Goal: Transaction & Acquisition: Purchase product/service

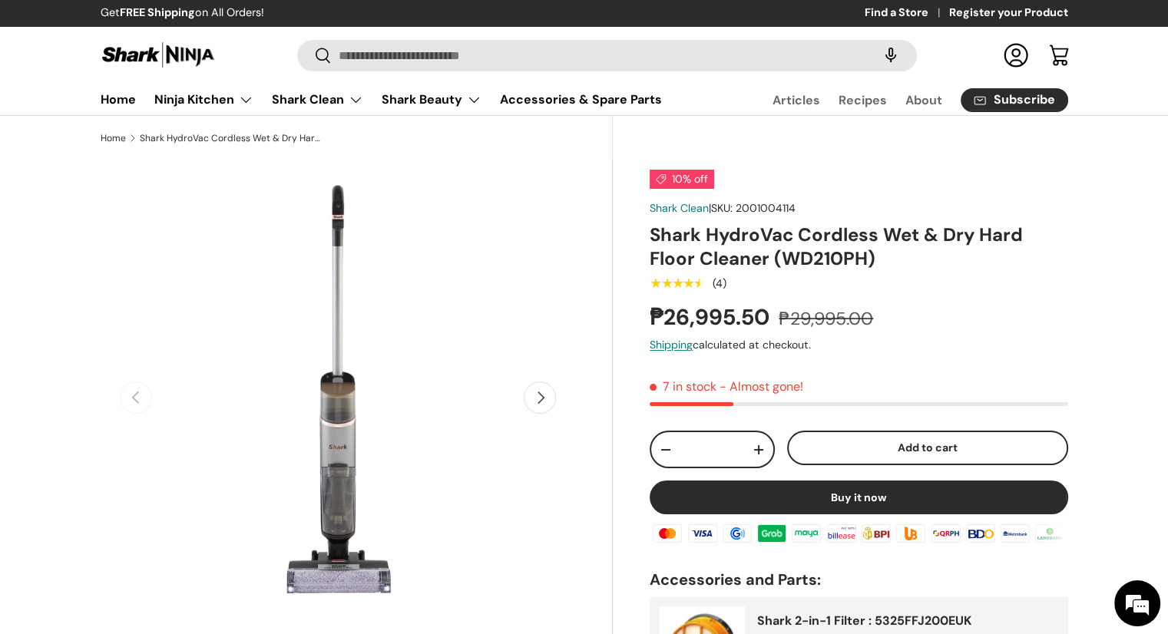
scroll to position [256, 0]
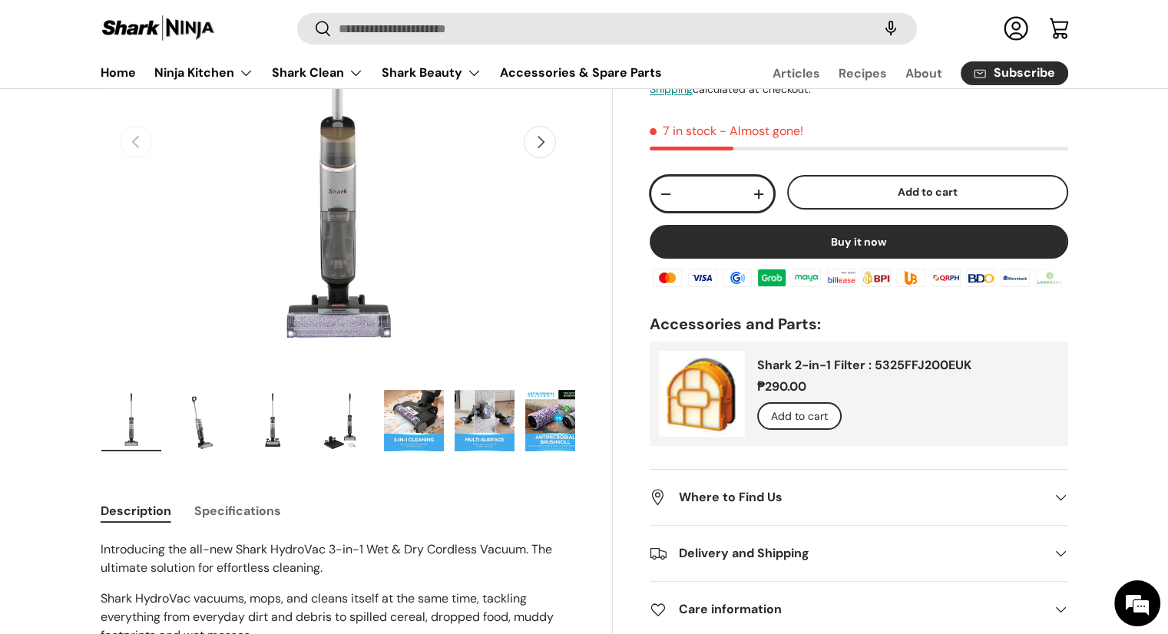
click at [749, 195] on button "+" at bounding box center [758, 194] width 29 height 29
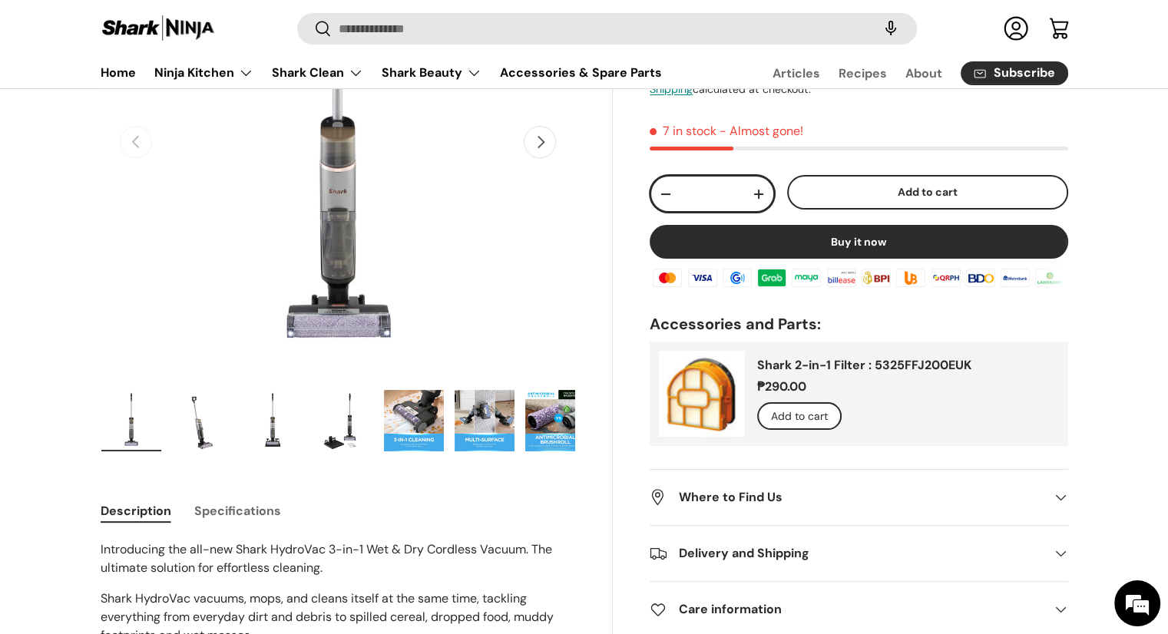
click at [749, 195] on button "+" at bounding box center [758, 194] width 29 height 29
type input "*"
click at [874, 238] on button "Buy it now" at bounding box center [859, 242] width 418 height 34
